Goal: Task Accomplishment & Management: Use online tool/utility

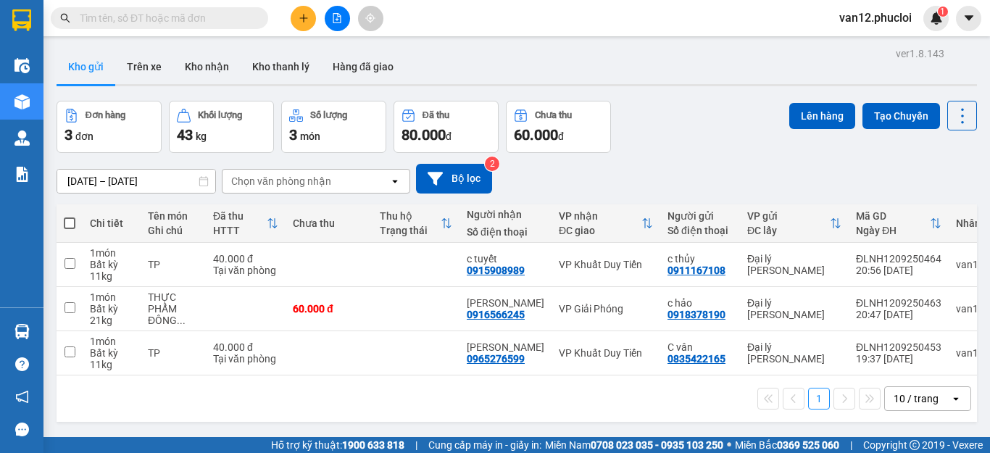
click at [68, 225] on span at bounding box center [70, 223] width 12 height 12
click at [70, 216] on input "checkbox" at bounding box center [70, 216] width 0 height 0
checkbox input "true"
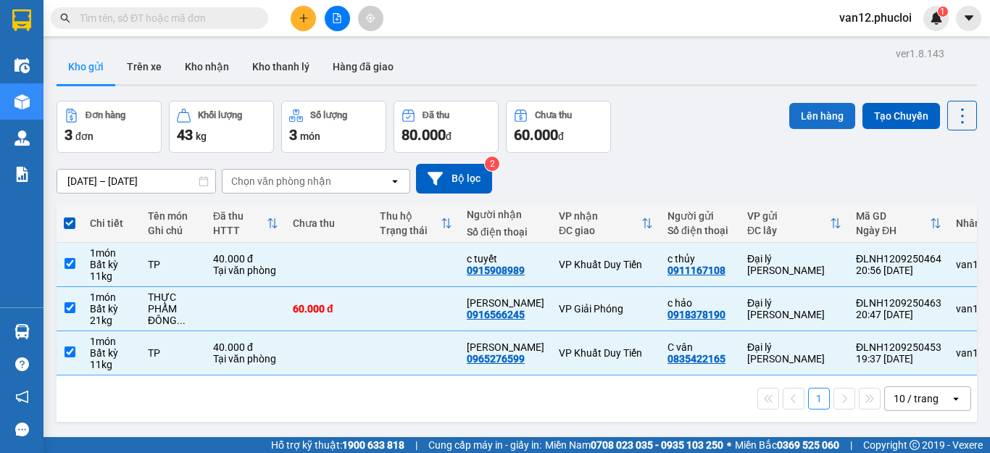
click at [815, 110] on button "Lên hàng" at bounding box center [822, 116] width 66 height 26
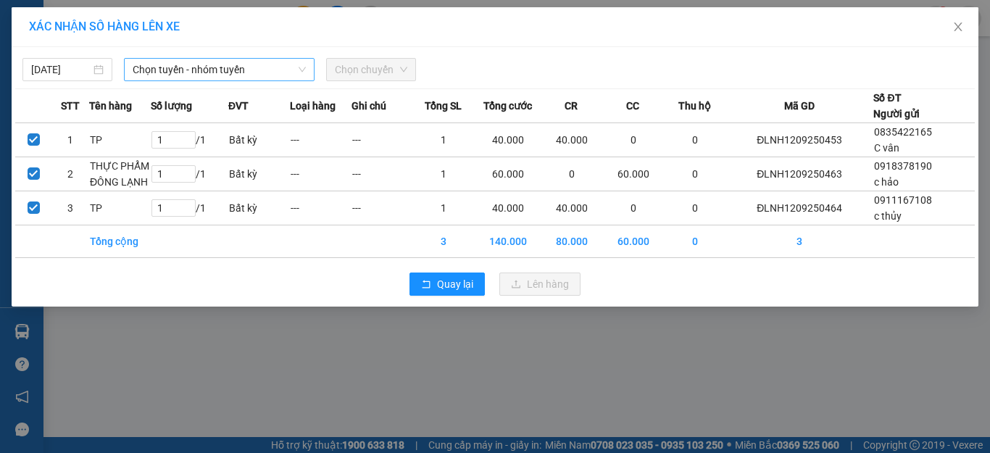
click at [299, 65] on icon "down" at bounding box center [302, 69] width 9 height 9
click at [443, 283] on span "Quay lại" at bounding box center [455, 284] width 36 height 16
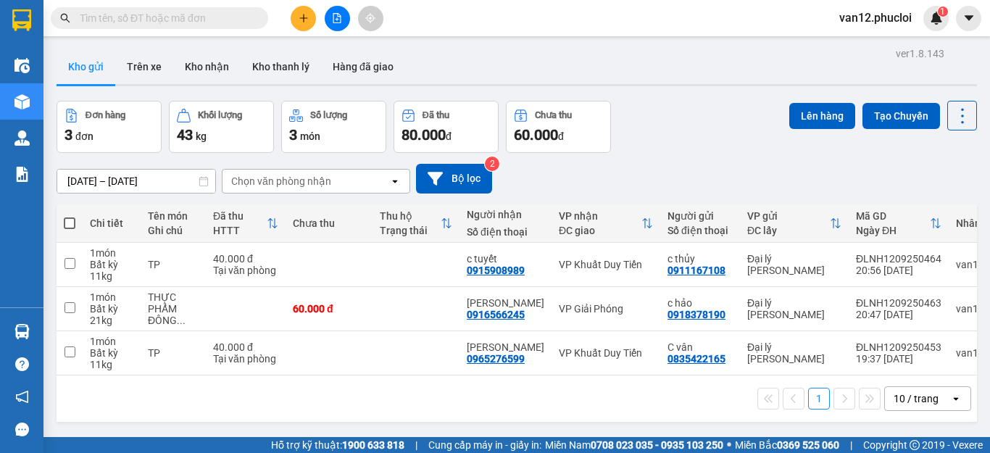
click at [608, 385] on div "1 10 / trang open" at bounding box center [517, 398] width 920 height 46
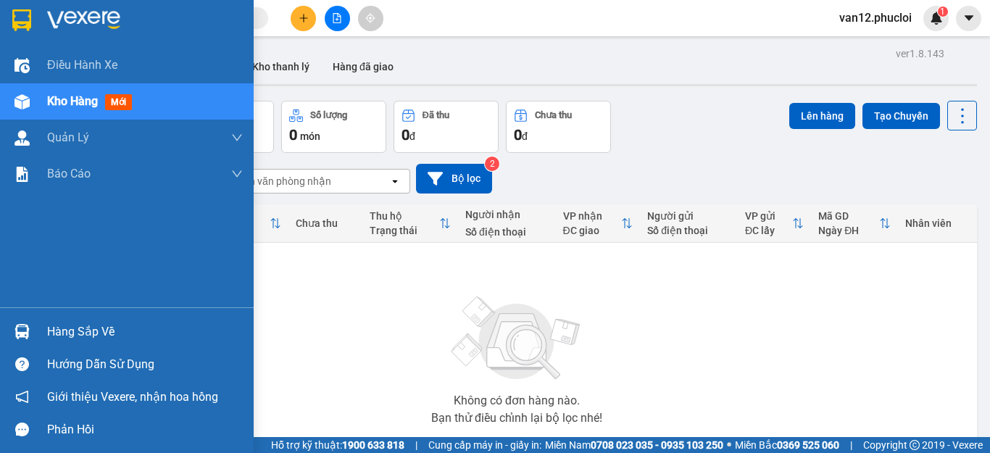
click at [20, 330] on img at bounding box center [21, 331] width 15 height 15
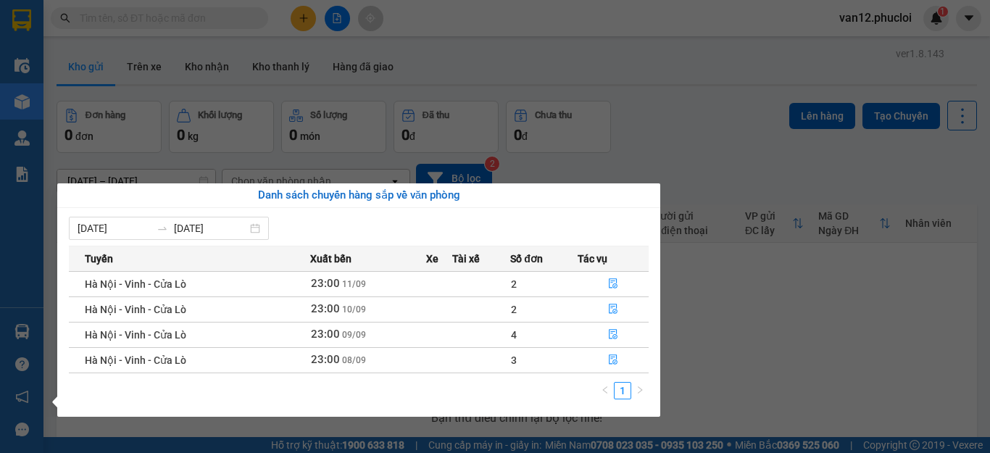
click at [727, 293] on section "Kết quả tìm kiếm ( 0 ) Bộ lọc No Data van12.phucloi 1 Điều hành xe Kho hàng mới…" at bounding box center [495, 226] width 990 height 453
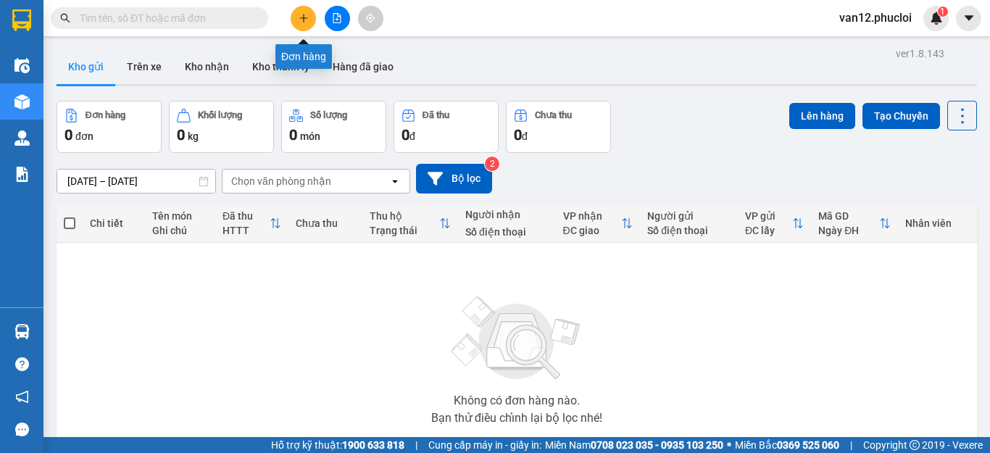
click at [303, 22] on icon "plus" at bounding box center [304, 18] width 10 height 10
click at [337, 20] on icon "file-add" at bounding box center [337, 18] width 8 height 10
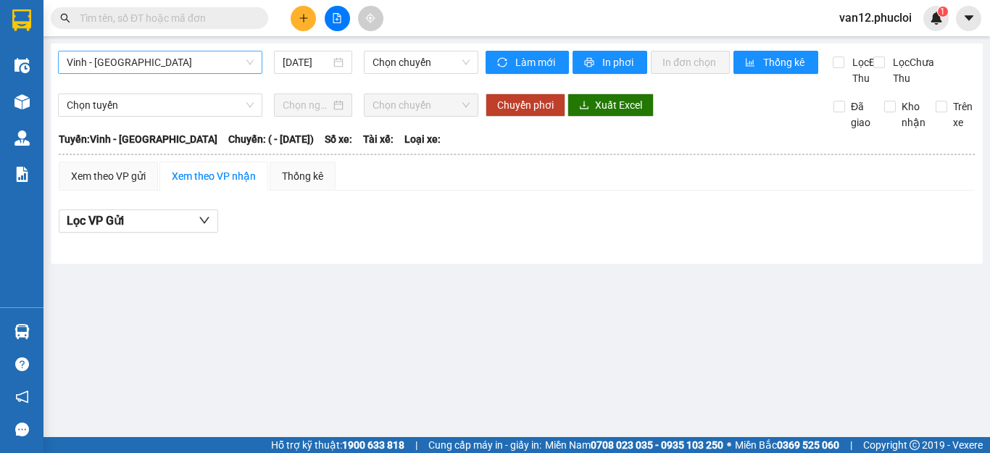
click at [249, 59] on span "Vinh - [GEOGRAPHIC_DATA]" at bounding box center [160, 62] width 187 height 22
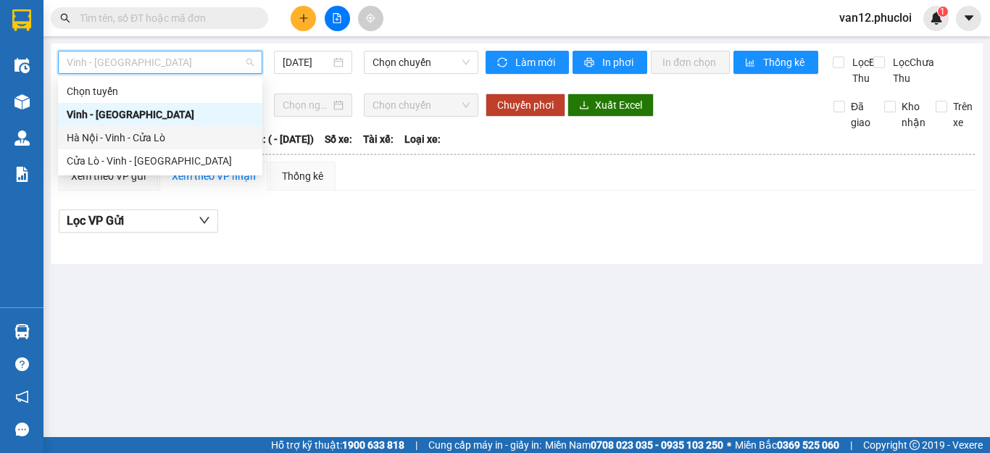
click at [162, 139] on div "Hà Nội - Vinh - Cửa Lò" at bounding box center [160, 138] width 187 height 16
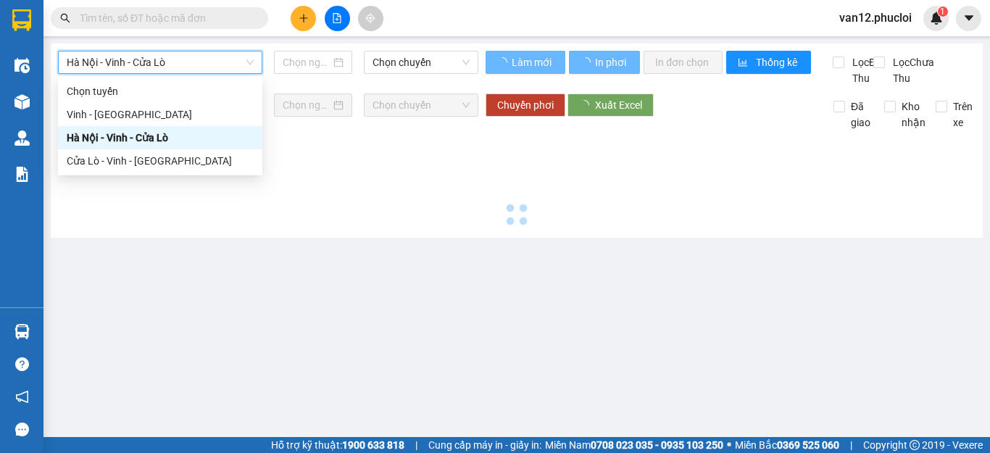
type input "[DATE]"
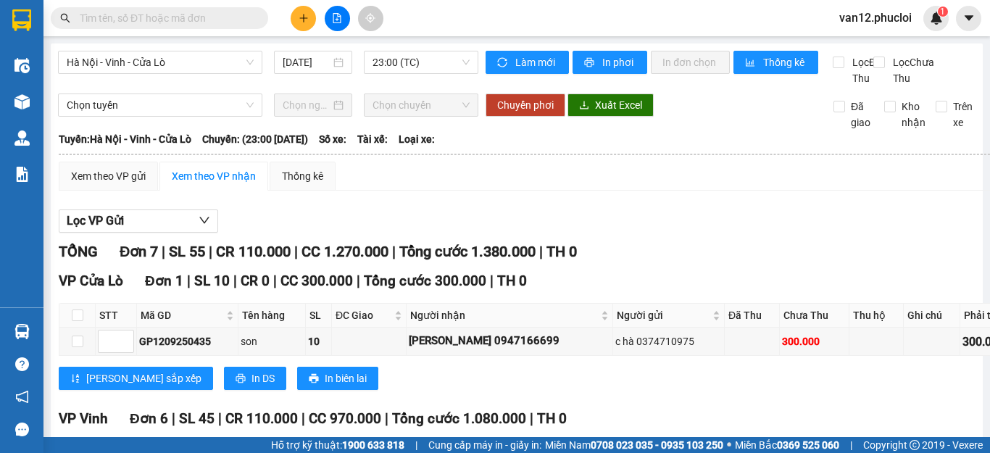
click at [965, 258] on div "[GEOGRAPHIC_DATA] - Vinh - [GEOGRAPHIC_DATA] [DATE] 23:00 (TC) Làm mới In phơi …" at bounding box center [517, 409] width 932 height 732
